Goal: Task Accomplishment & Management: Manage account settings

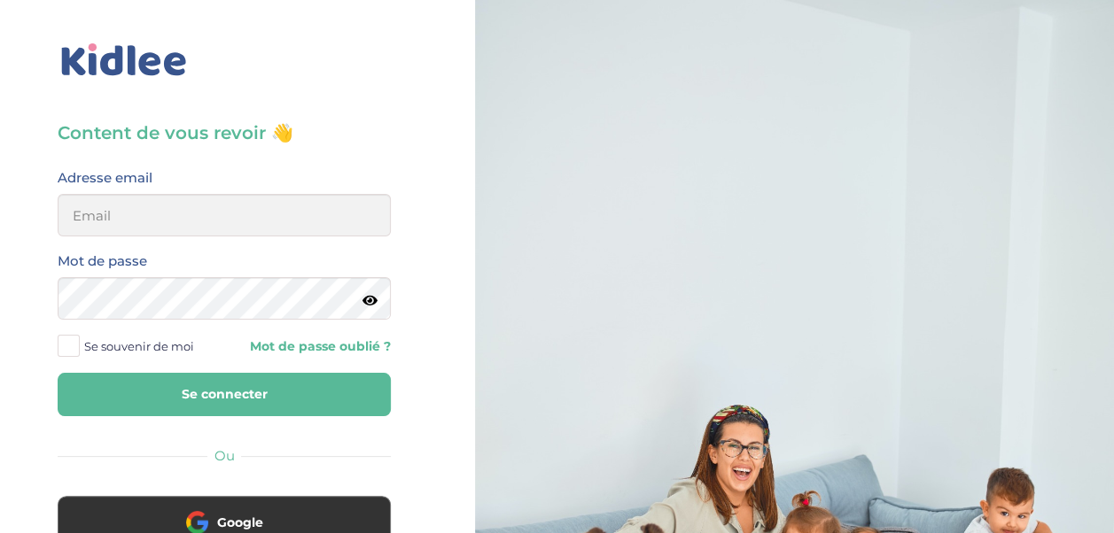
type input "[EMAIL_ADDRESS][DOMAIN_NAME]"
click at [240, 400] on button "Se connecter" at bounding box center [224, 394] width 333 height 43
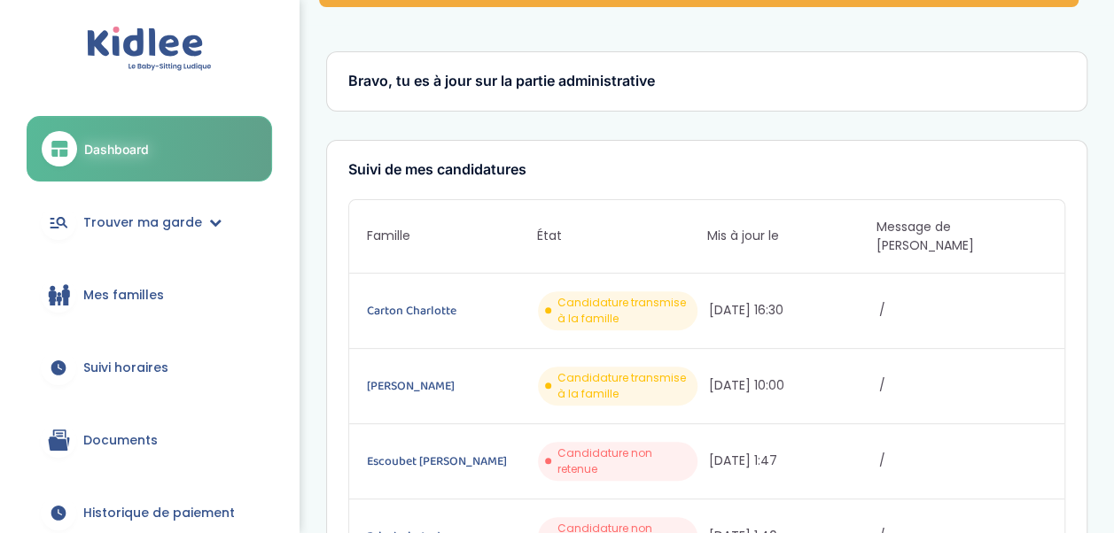
scroll to position [177, 0]
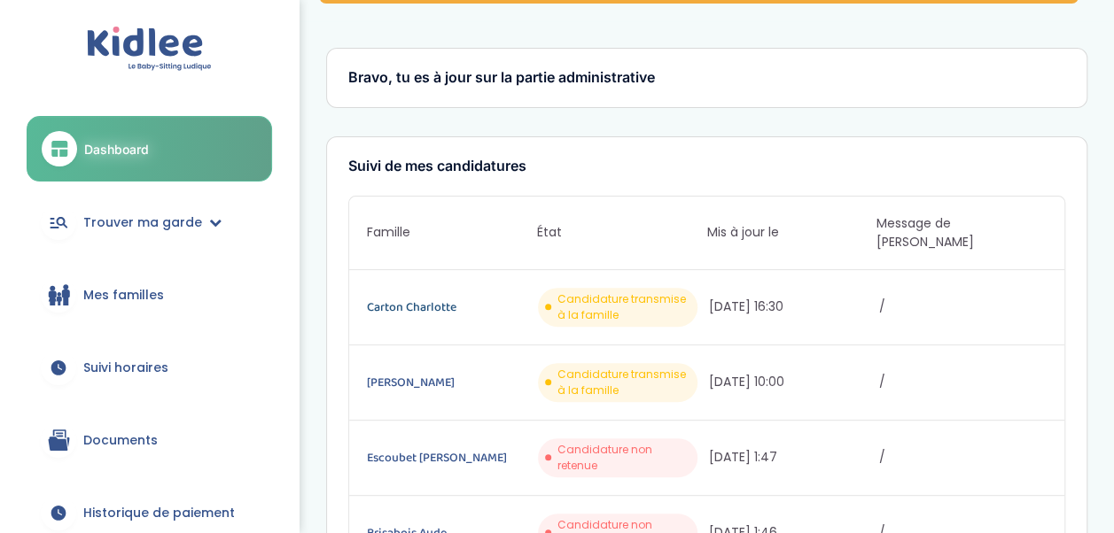
click at [438, 298] on link "Carton Charlotte" at bounding box center [450, 307] width 167 height 19
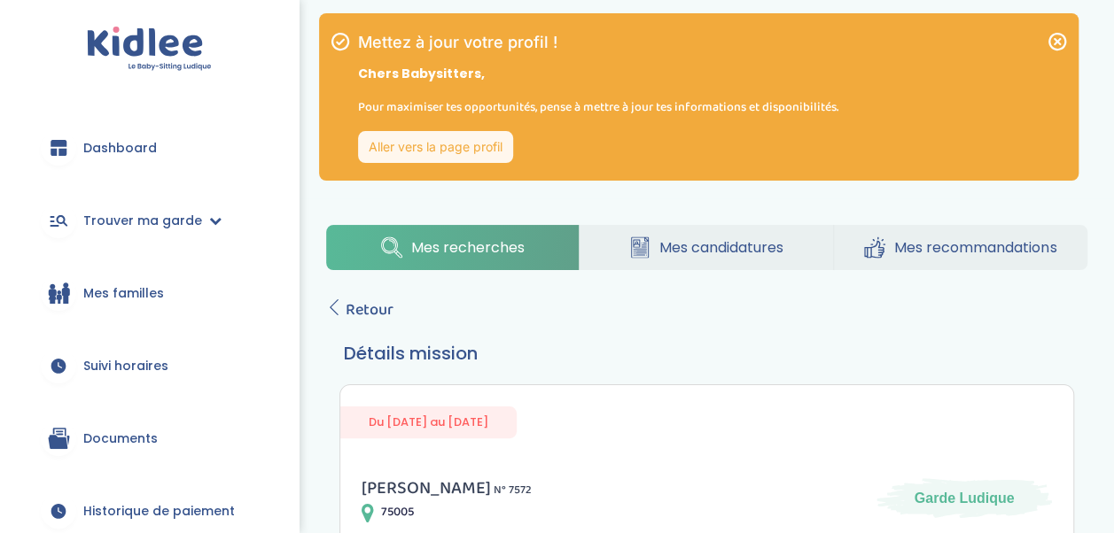
click at [681, 256] on span "Mes candidatures" at bounding box center [721, 248] width 124 height 22
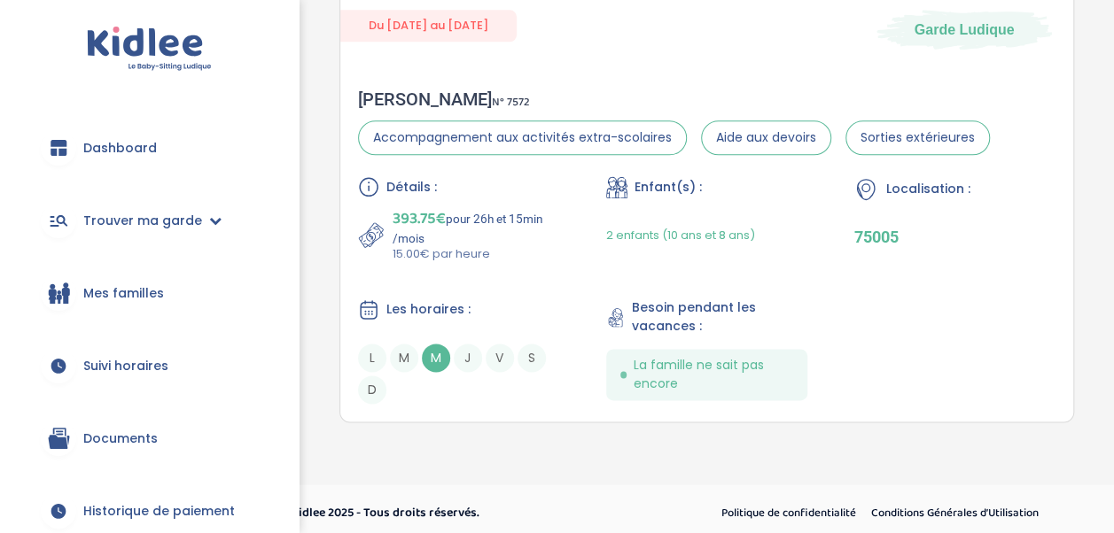
scroll to position [1062, 0]
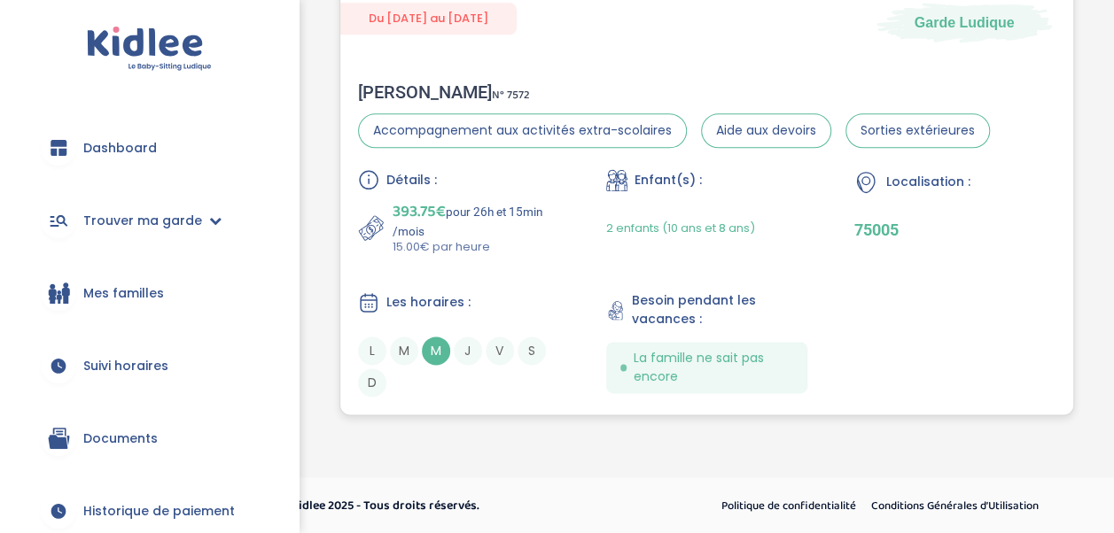
click at [654, 60] on div "Du [DATE] au [DATE] Garde [PERSON_NAME] N° 7572 Accompagnement aux activités ex…" at bounding box center [706, 198] width 735 height 435
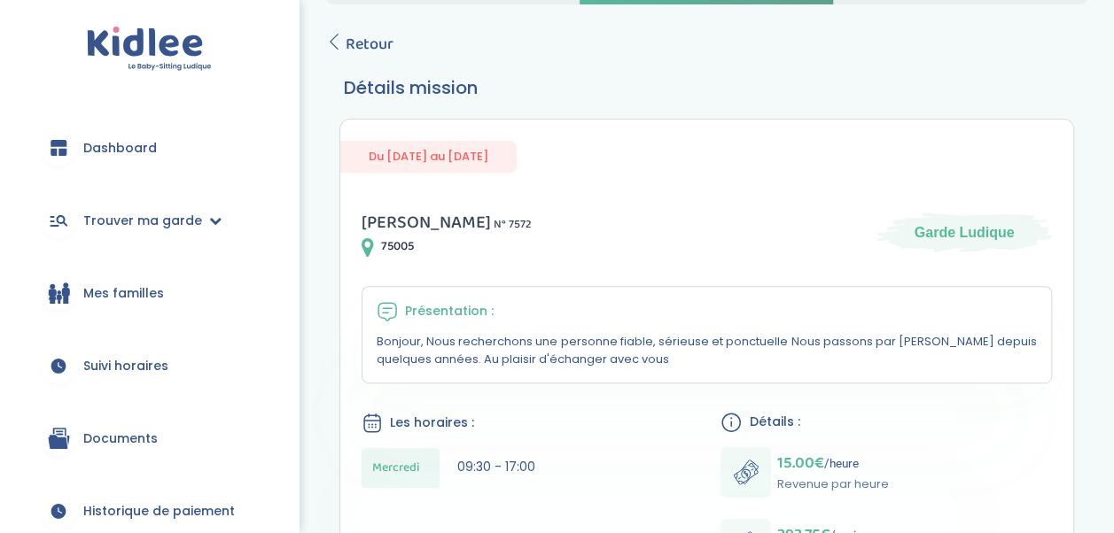
scroll to position [620, 0]
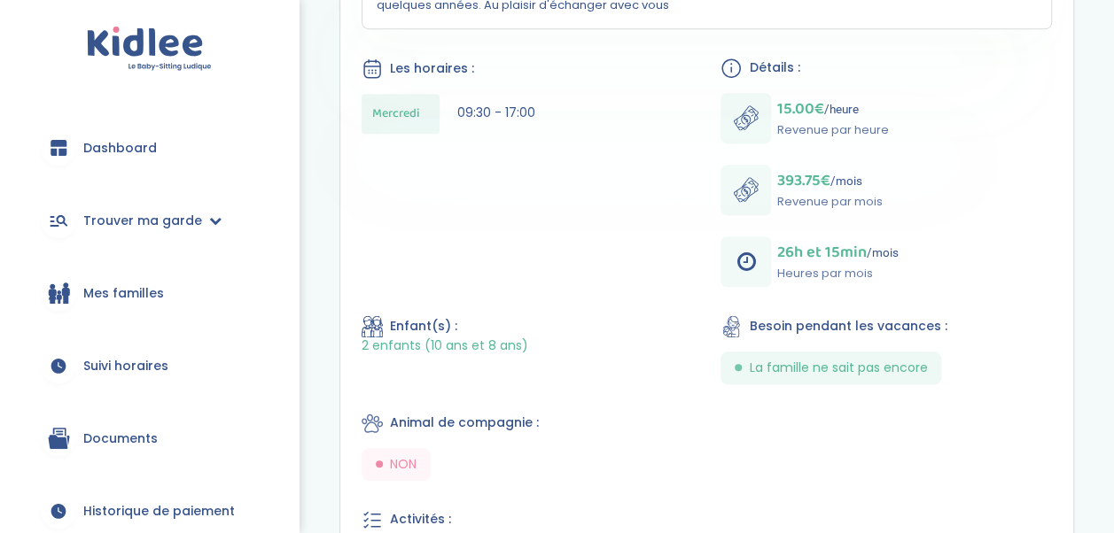
click at [116, 146] on span "Dashboard" at bounding box center [120, 148] width 74 height 19
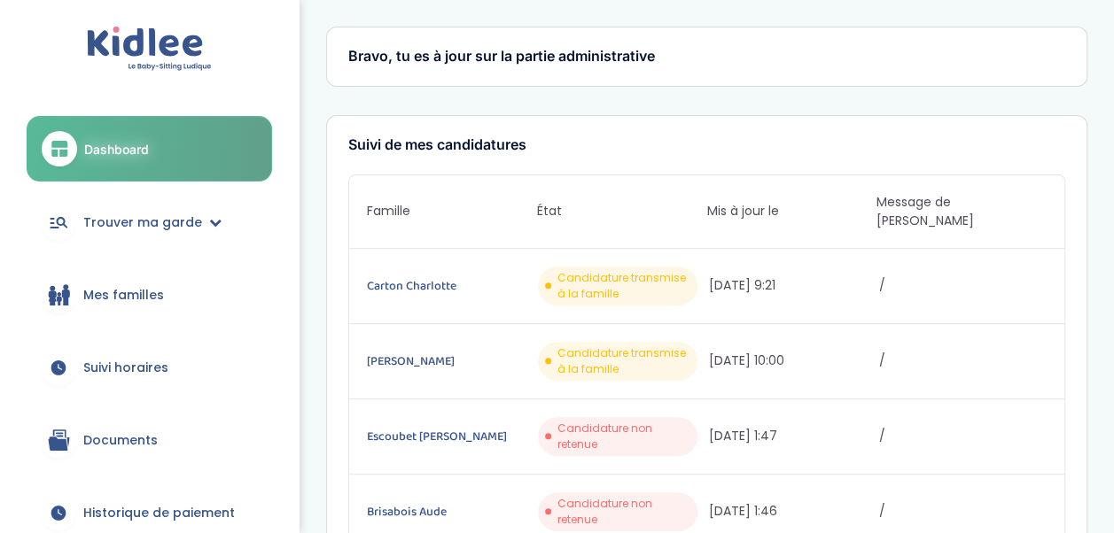
scroll to position [266, 0]
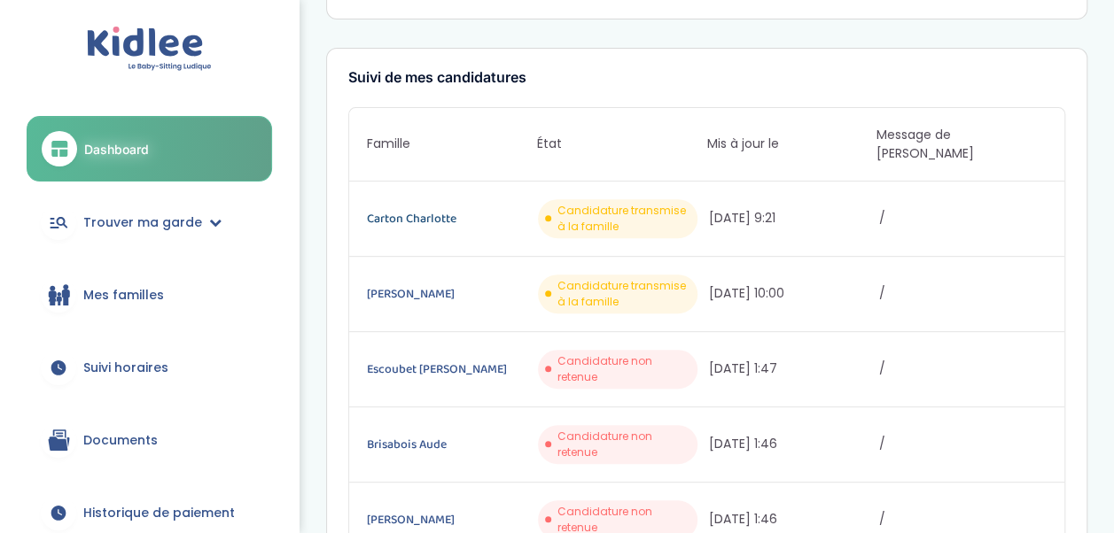
click at [496, 209] on link "Carton Charlotte" at bounding box center [450, 218] width 167 height 19
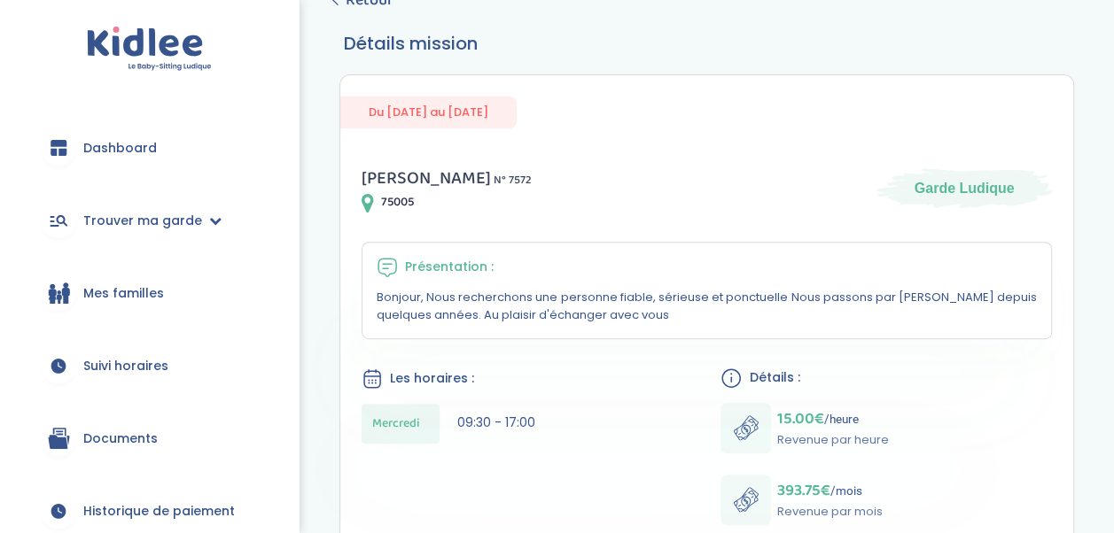
scroll to position [354, 0]
